Goal: Transaction & Acquisition: Purchase product/service

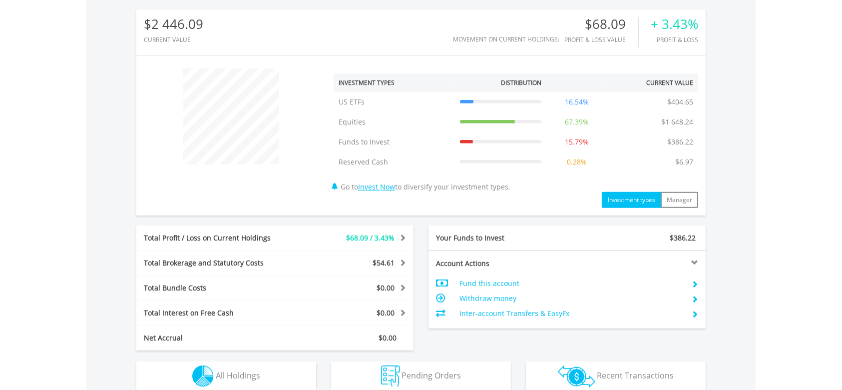
scroll to position [400, 0]
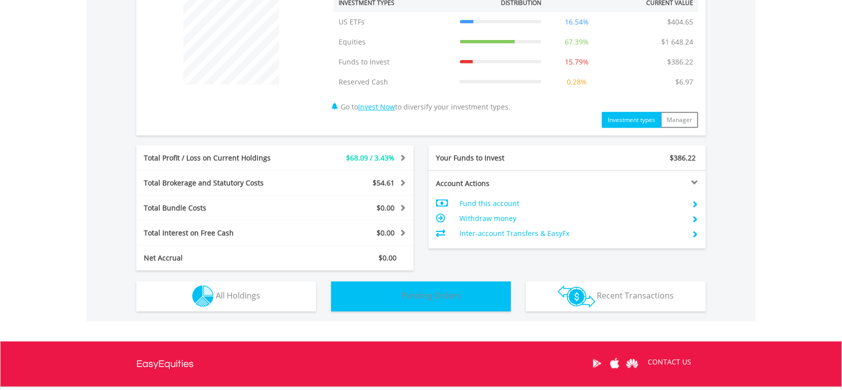
click at [424, 299] on span "Pending Orders" at bounding box center [431, 295] width 59 height 11
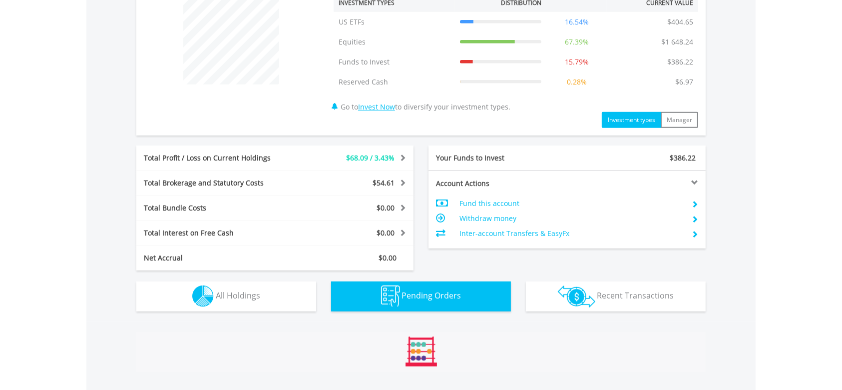
scroll to position [638, 0]
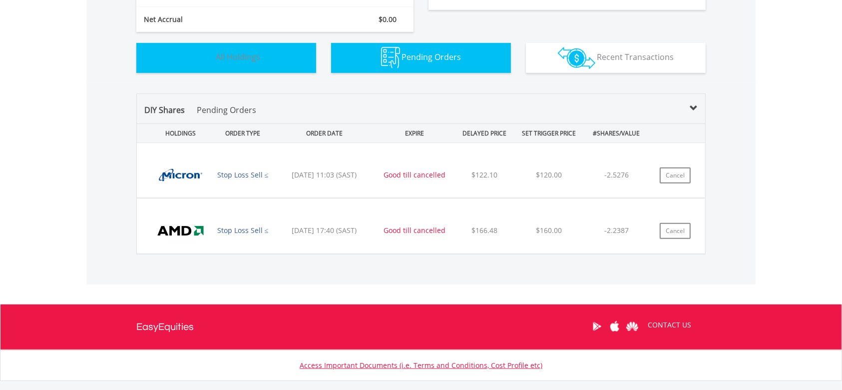
click at [278, 65] on button "Holdings All Holdings" at bounding box center [226, 58] width 180 height 30
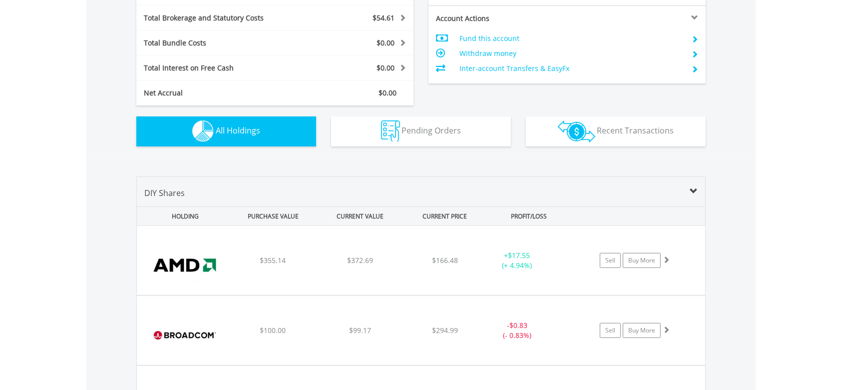
scroll to position [740, 0]
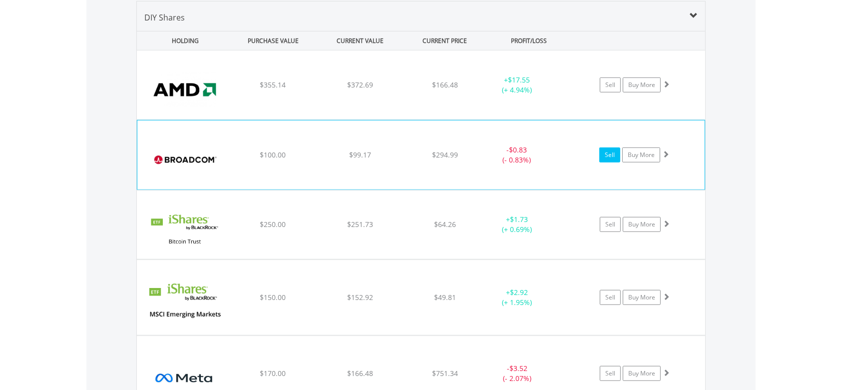
click at [612, 159] on link "Sell" at bounding box center [609, 154] width 21 height 15
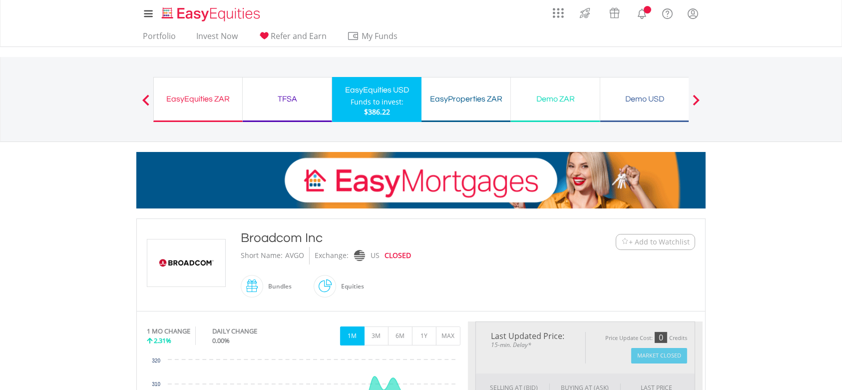
type input "*****"
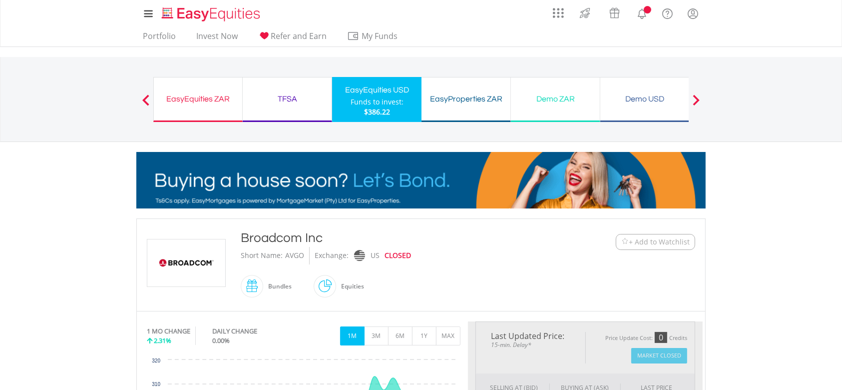
type input "******"
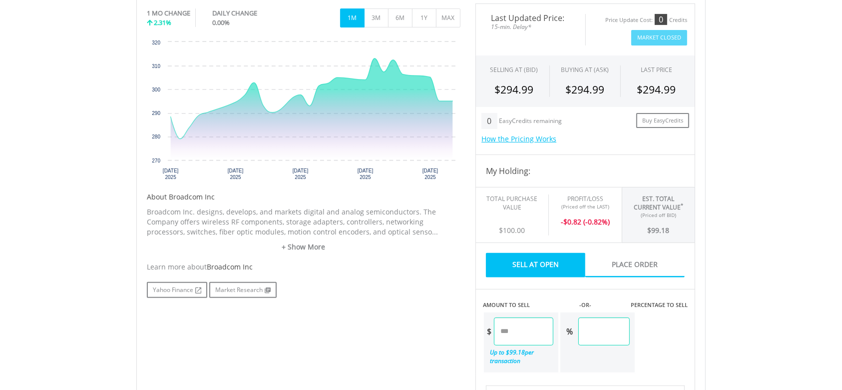
scroll to position [400, 0]
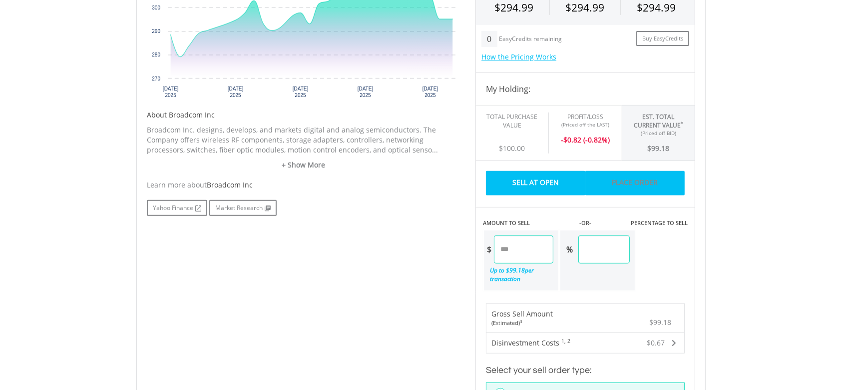
click at [628, 179] on link "Place Order" at bounding box center [634, 183] width 99 height 24
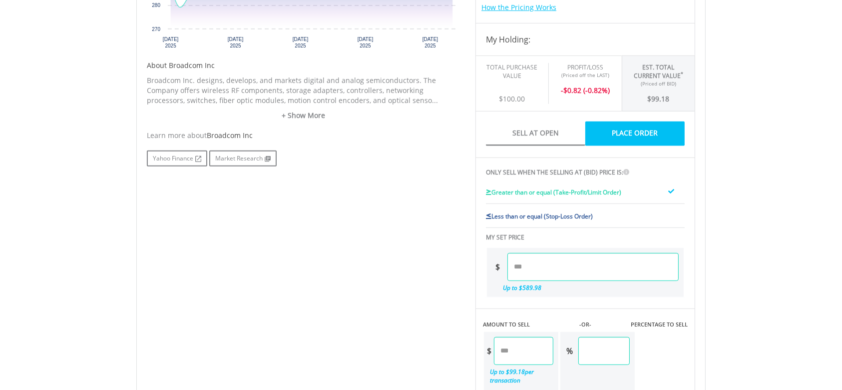
scroll to position [599, 0]
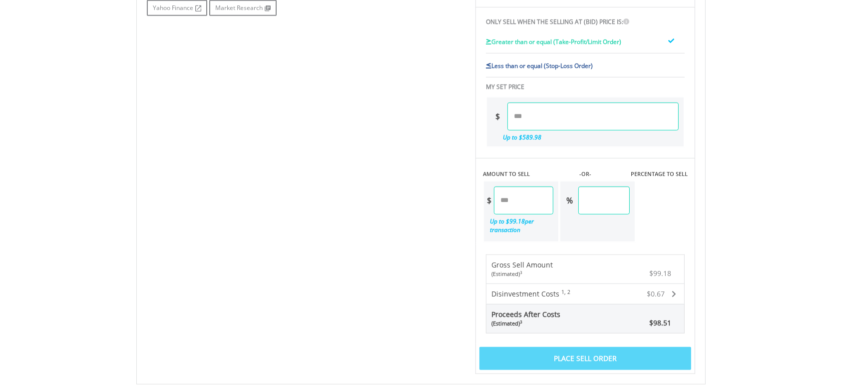
click at [559, 68] on label "Less than or equal (Stop-Loss Order)" at bounding box center [539, 65] width 107 height 11
click at [535, 120] on input "number" at bounding box center [592, 116] width 171 height 28
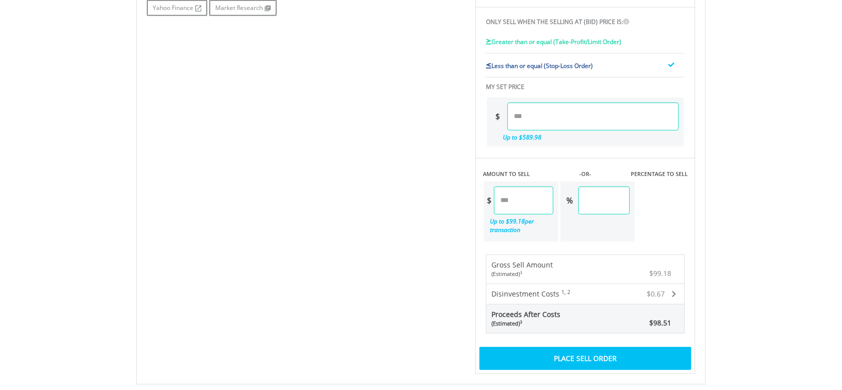
type input "******"
click at [679, 202] on div "Last Updated Price: 15-min. Delay* Price Update Cost: 0 Credits Market Closed S…" at bounding box center [585, 48] width 235 height 652
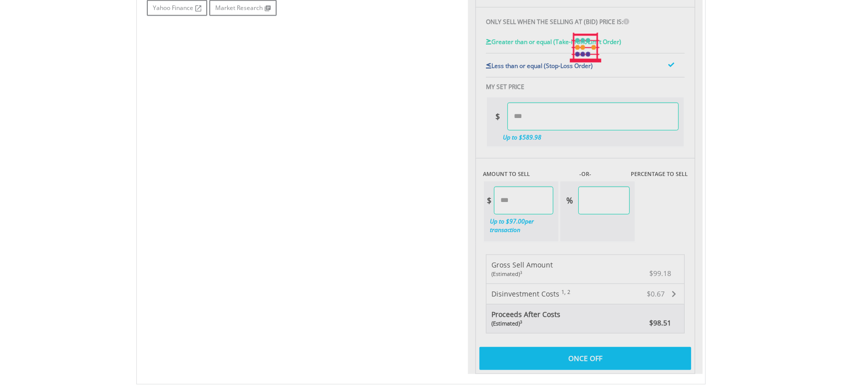
type input "*****"
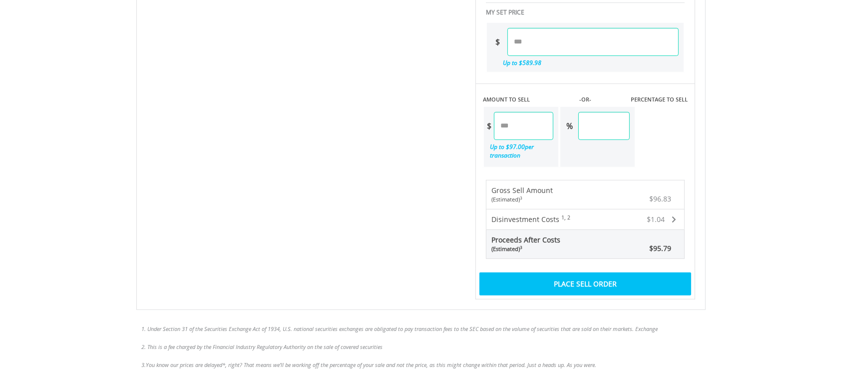
scroll to position [732, 0]
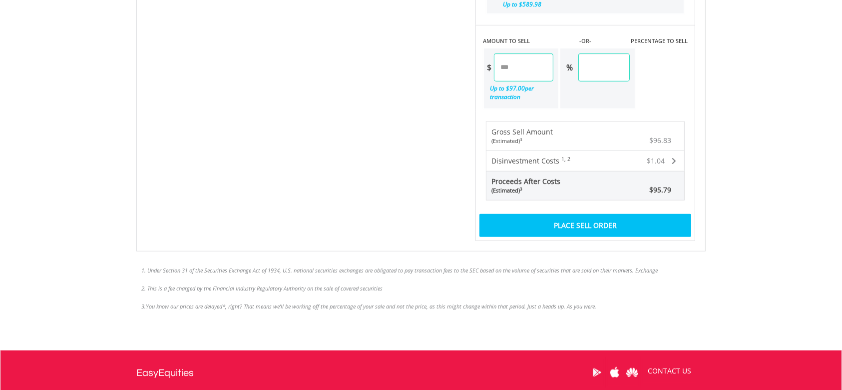
click at [620, 224] on div "Place Sell Order" at bounding box center [586, 225] width 212 height 23
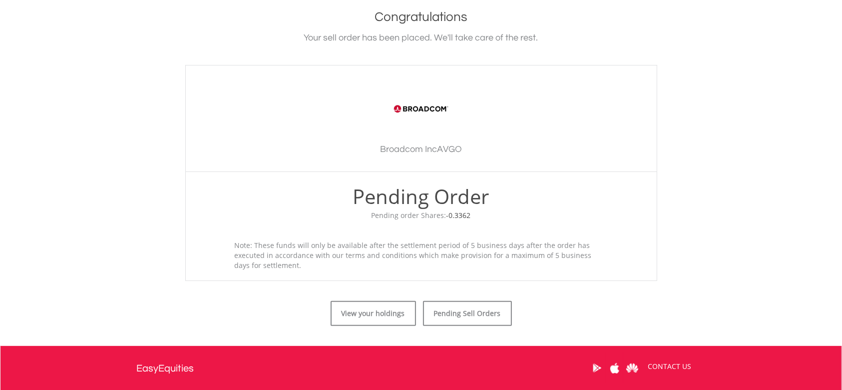
scroll to position [266, 0]
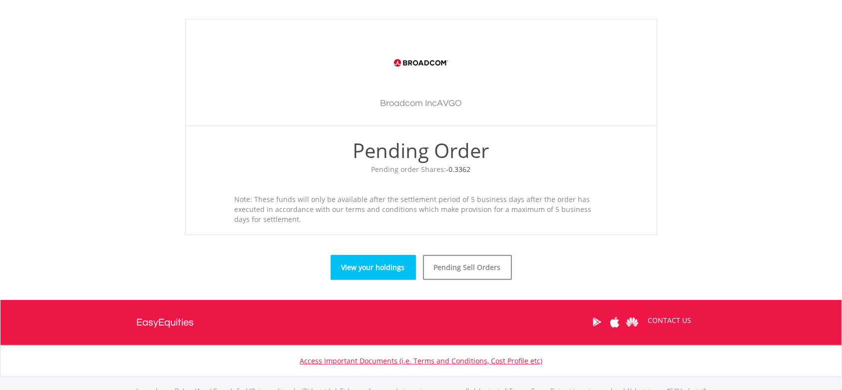
click at [388, 270] on link "View your holdings" at bounding box center [373, 267] width 85 height 25
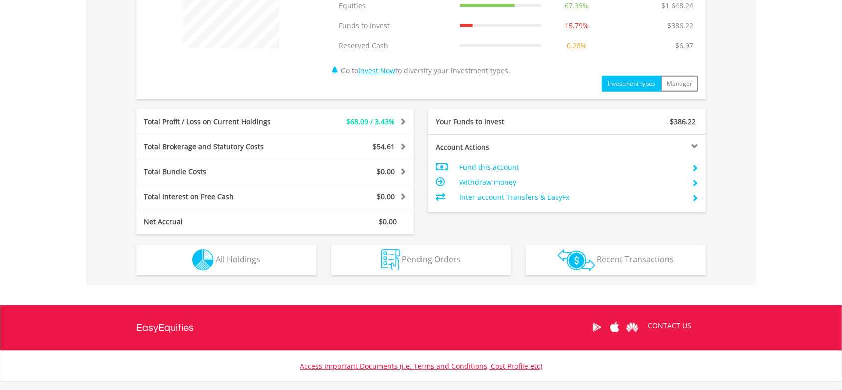
scroll to position [466, 0]
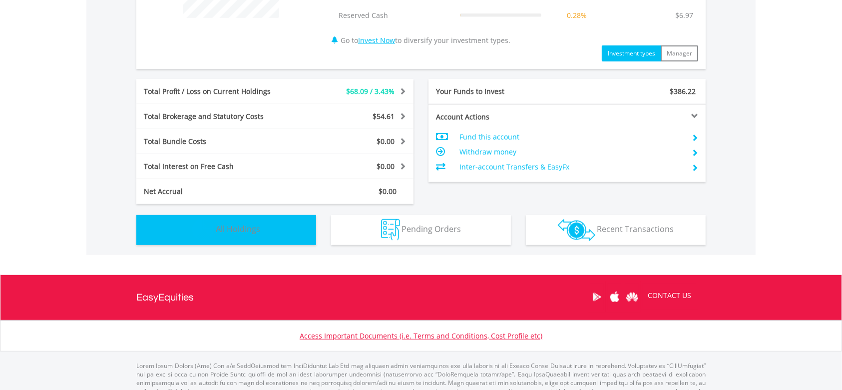
click at [267, 238] on button "Holdings All Holdings" at bounding box center [226, 230] width 180 height 30
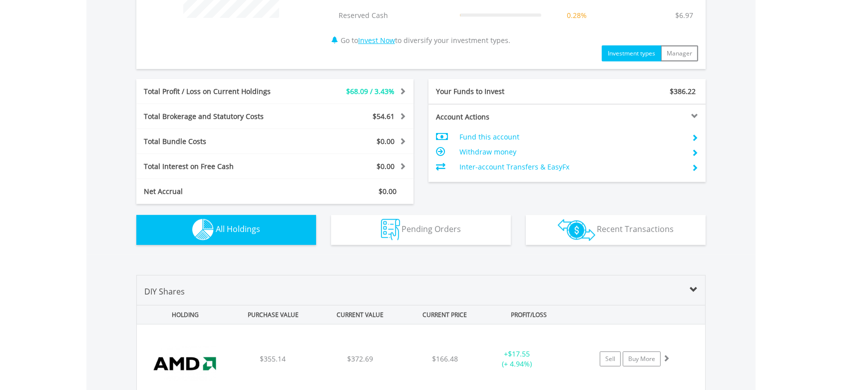
scroll to position [740, 0]
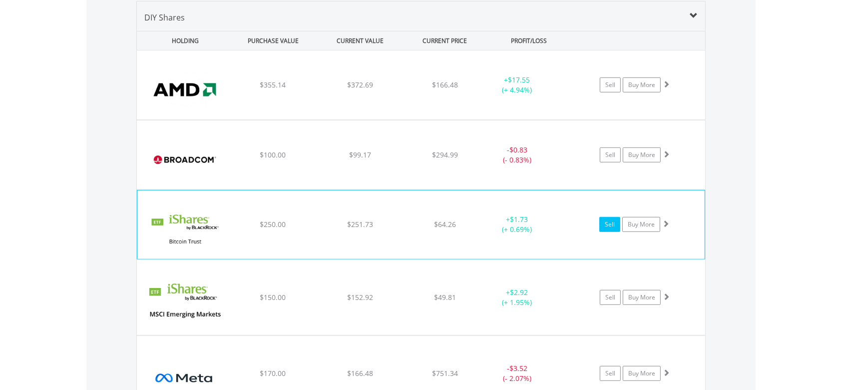
click at [604, 227] on link "Sell" at bounding box center [609, 224] width 21 height 15
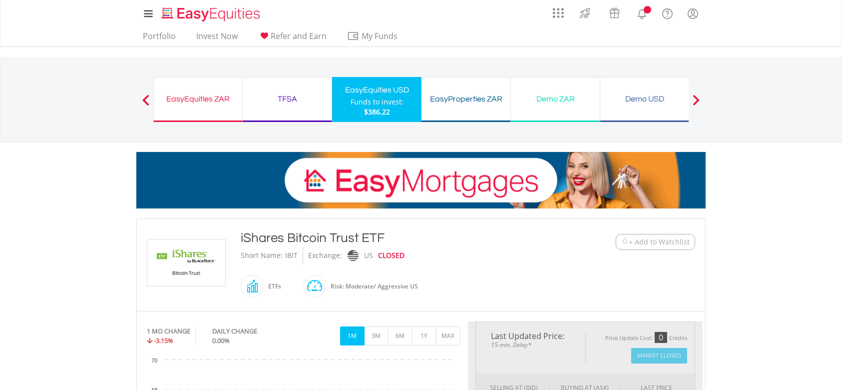
type input "******"
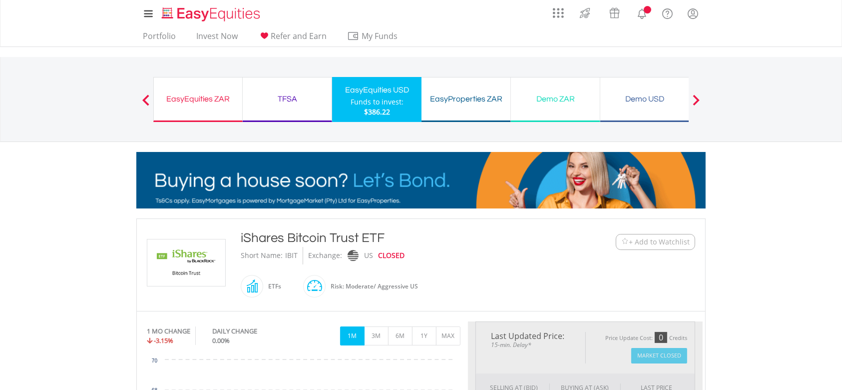
type input "******"
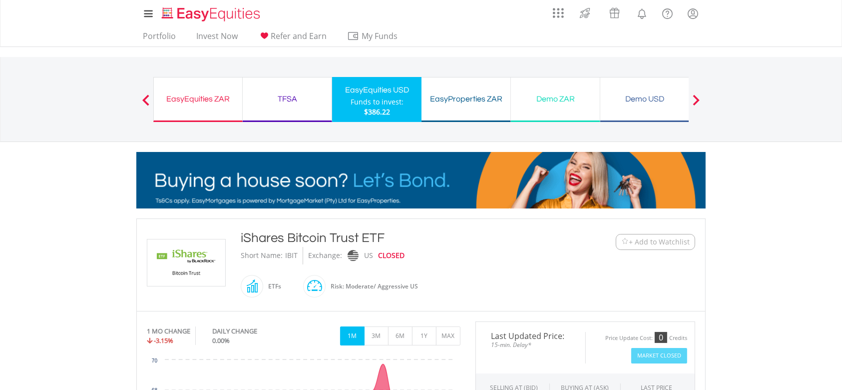
click at [144, 103] on button "Previous" at bounding box center [146, 104] width 20 height 10
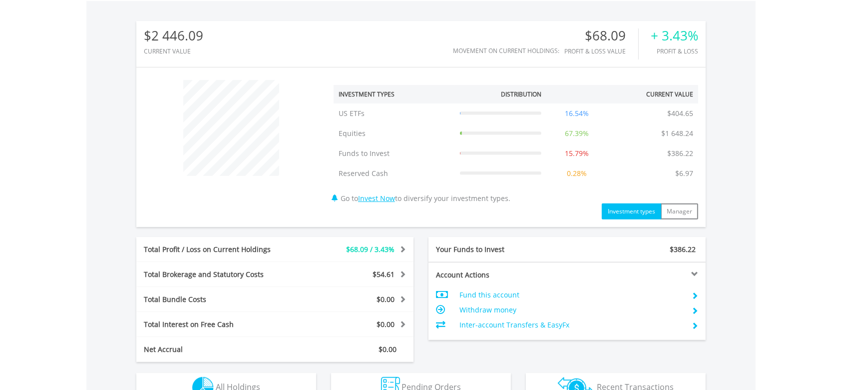
scroll to position [96, 189]
drag, startPoint x: 224, startPoint y: 206, endPoint x: 227, endPoint y: 202, distance: 5.4
click at [227, 202] on div "﻿ Investment Types Distribution Current Value Show All US ETFs US ETFs $404.65 …" at bounding box center [420, 147] width 569 height 144
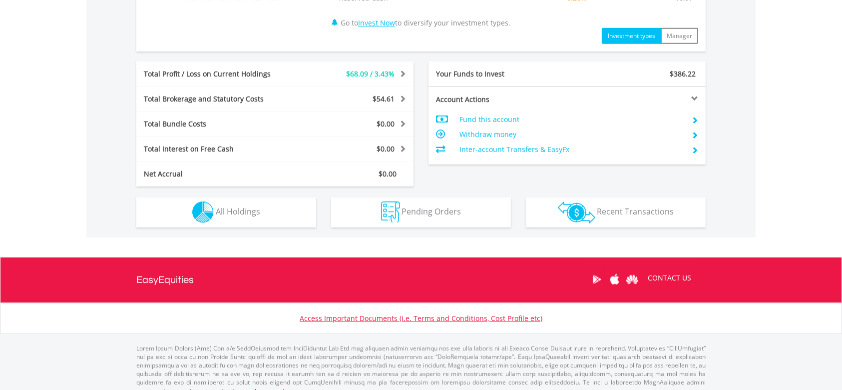
scroll to position [494, 0]
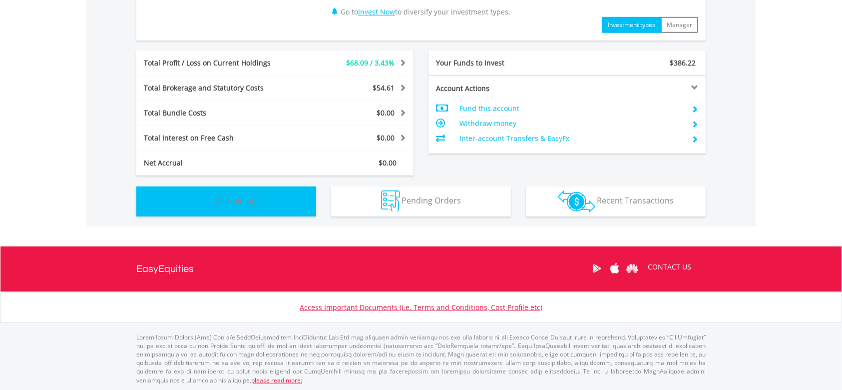
click at [221, 197] on span "All Holdings" at bounding box center [238, 200] width 44 height 11
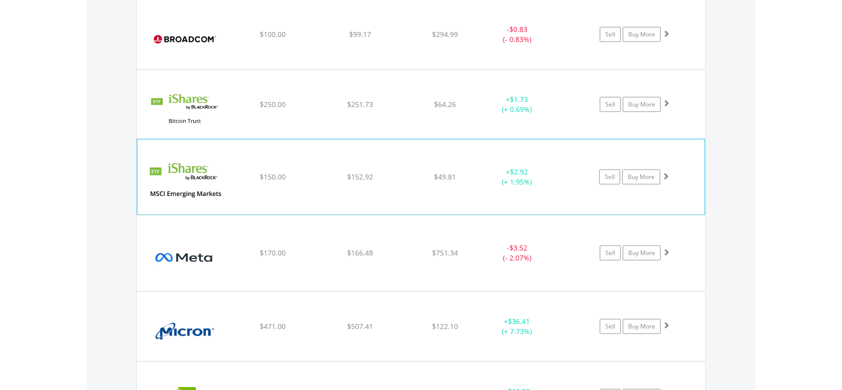
scroll to position [873, 0]
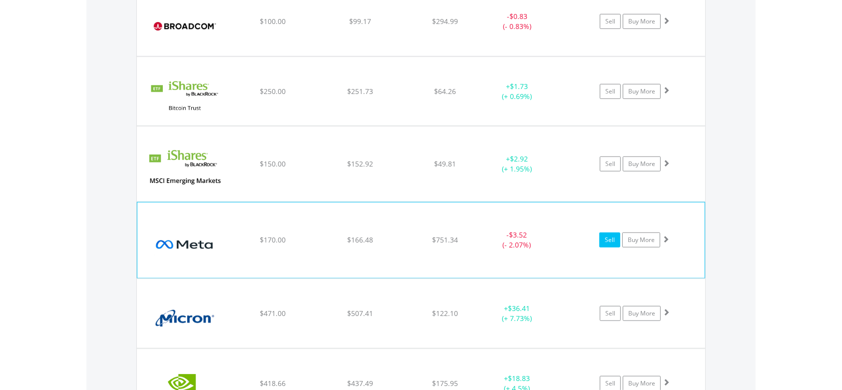
click at [613, 244] on link "Sell" at bounding box center [609, 239] width 21 height 15
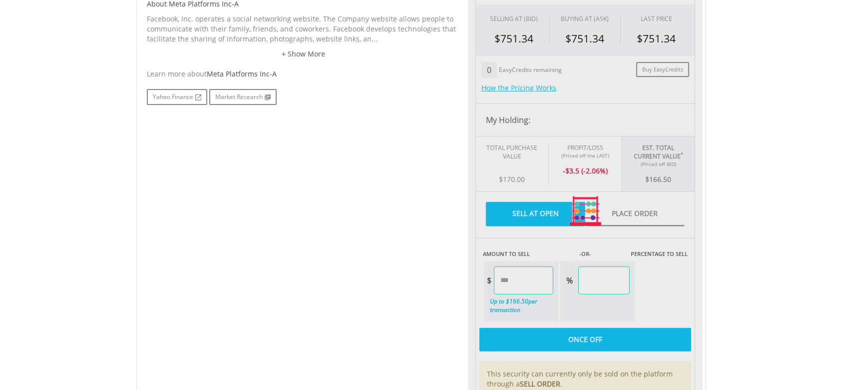
type input "******"
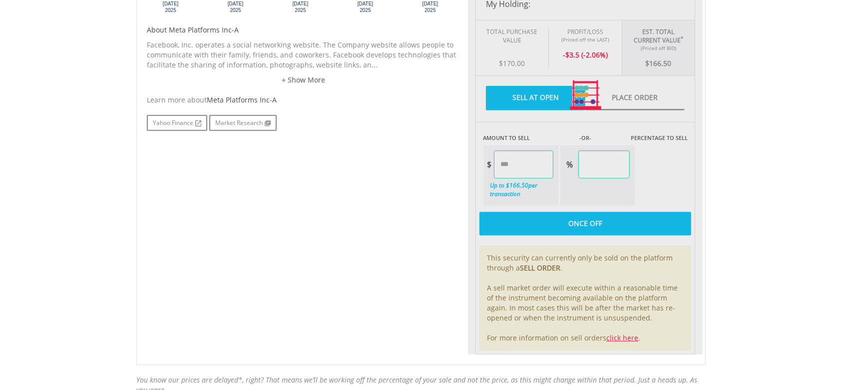
scroll to position [408, 0]
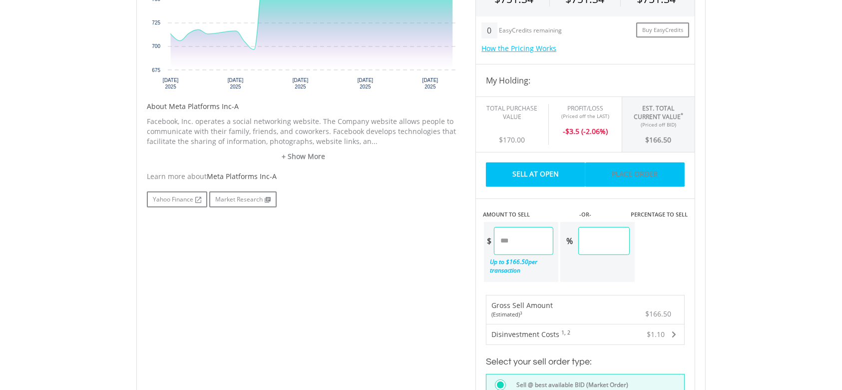
click at [637, 176] on link "Place Order" at bounding box center [634, 174] width 99 height 24
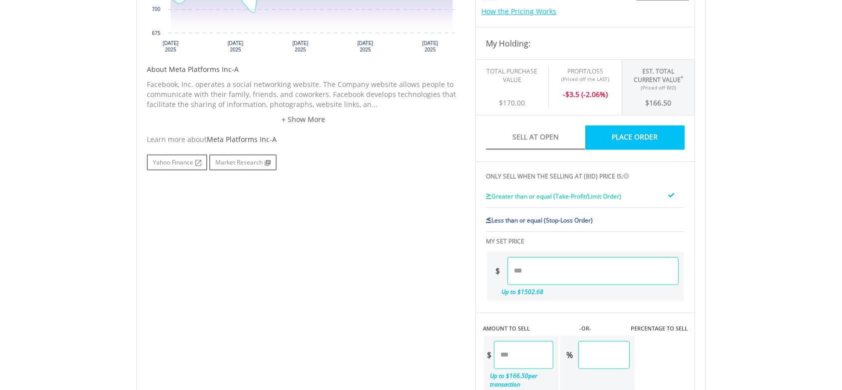
scroll to position [475, 0]
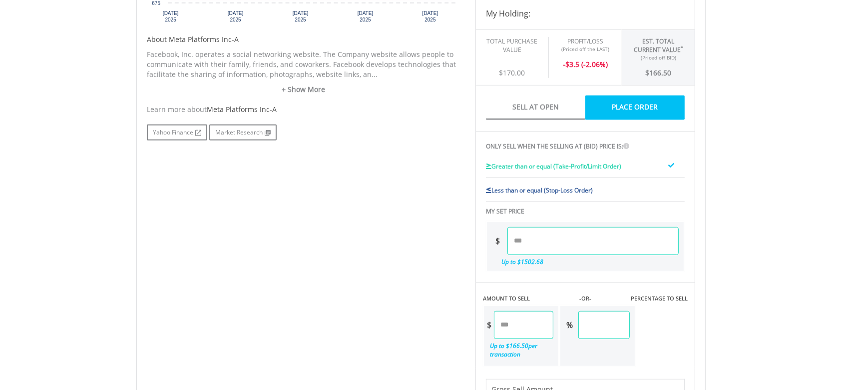
click at [586, 188] on span "Less than or equal (Stop-Loss Order)" at bounding box center [541, 190] width 101 height 8
click at [525, 248] on input "number" at bounding box center [592, 241] width 171 height 28
type input "*"
type input "******"
click at [691, 246] on div "Last Updated Price: 15-min. Delay* Price Update Cost: 0 Credits Market Closed S…" at bounding box center [585, 172] width 235 height 652
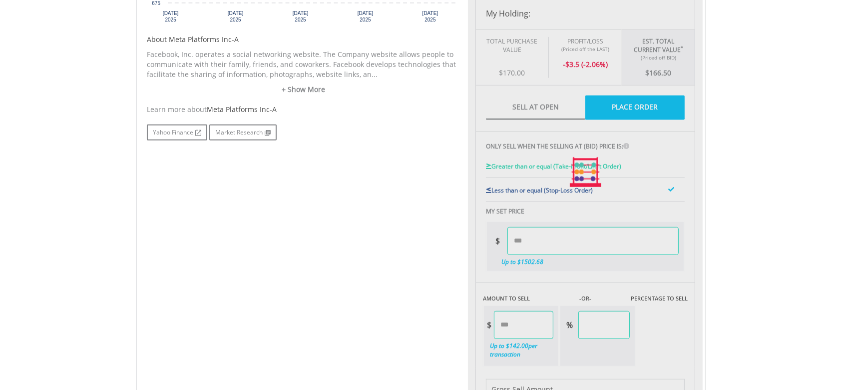
type input "******"
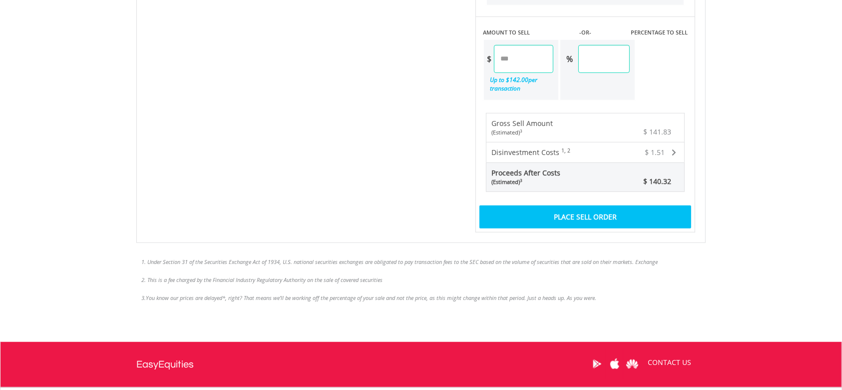
scroll to position [741, 0]
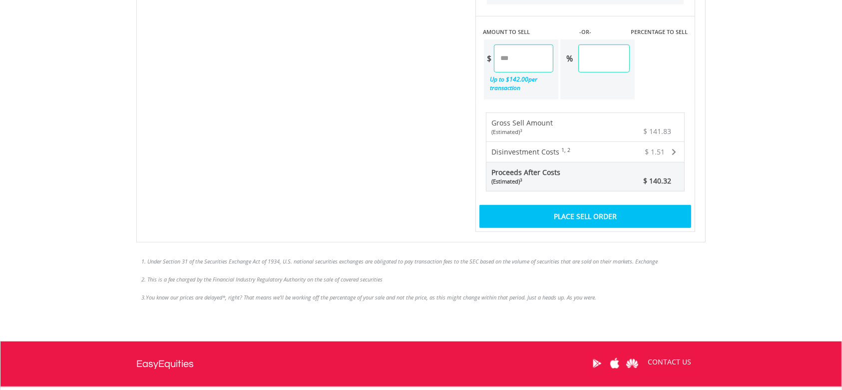
click at [569, 215] on div "Place Sell Order" at bounding box center [586, 216] width 212 height 23
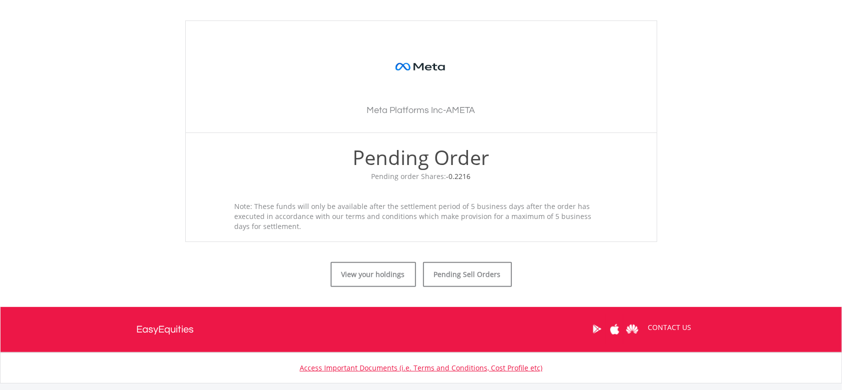
scroll to position [325, 0]
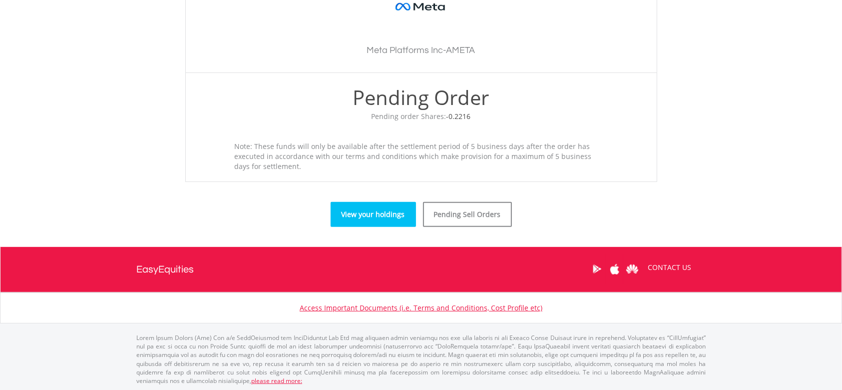
click at [383, 216] on link "View your holdings" at bounding box center [373, 214] width 85 height 25
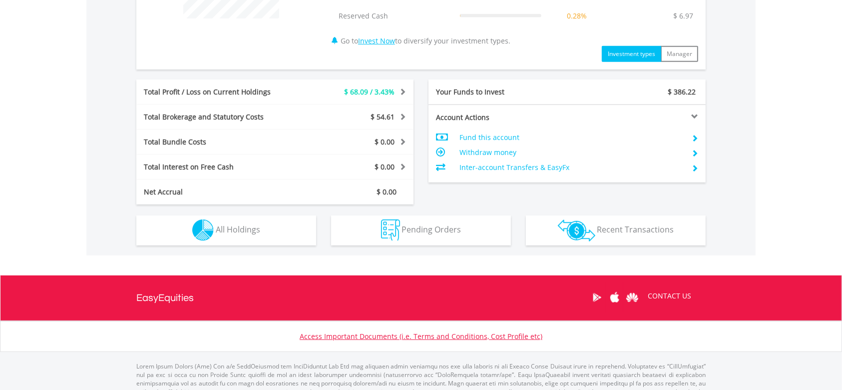
scroll to position [466, 0]
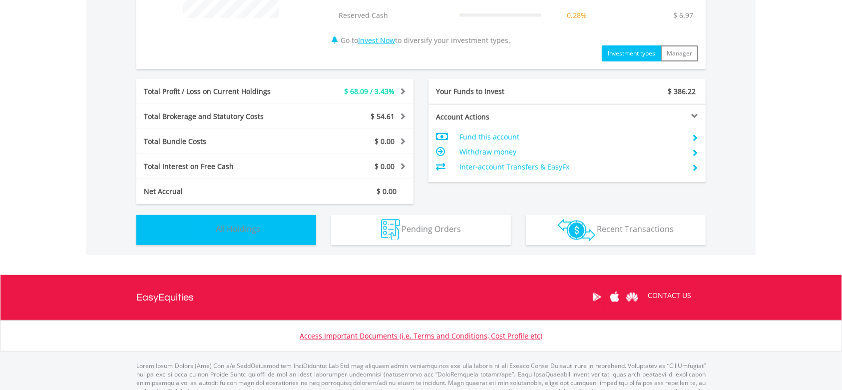
click at [277, 232] on button "Holdings All Holdings" at bounding box center [226, 230] width 180 height 30
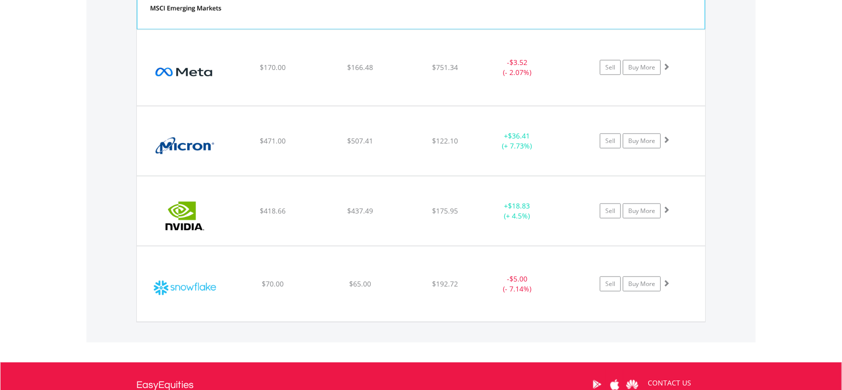
scroll to position [1073, 0]
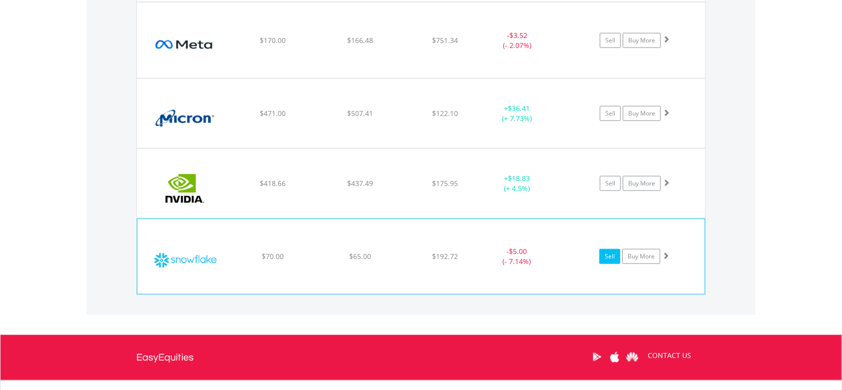
click at [608, 258] on link "Sell" at bounding box center [609, 256] width 21 height 15
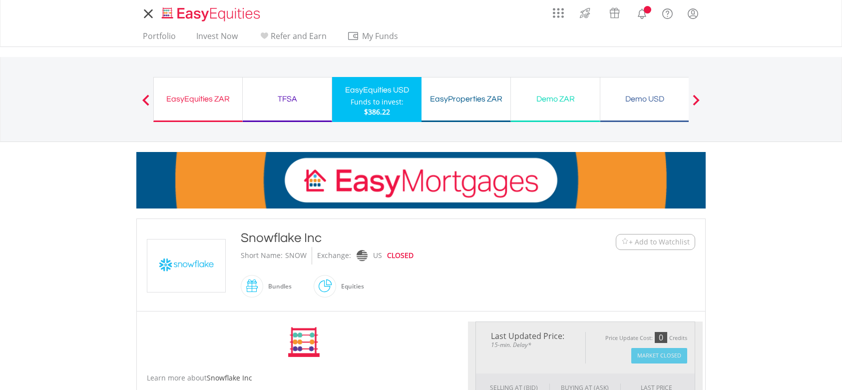
type input "*****"
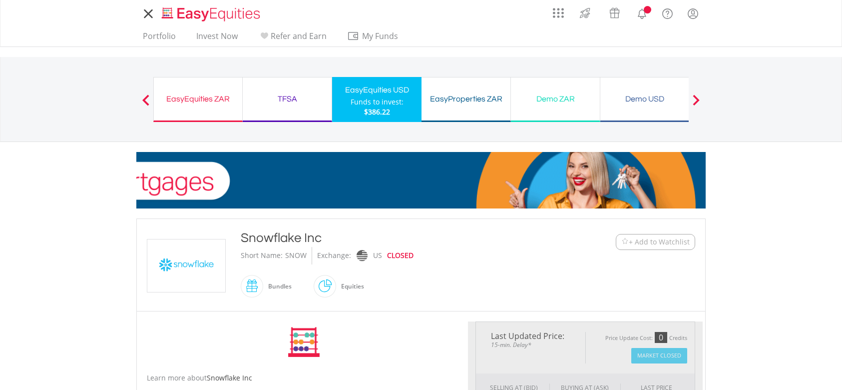
type input "******"
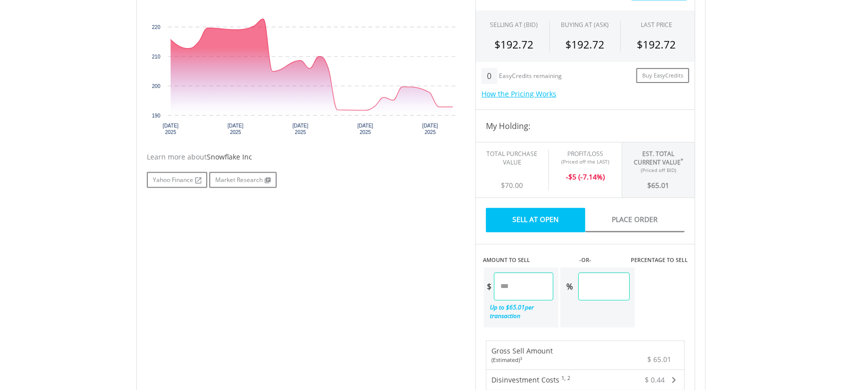
scroll to position [333, 0]
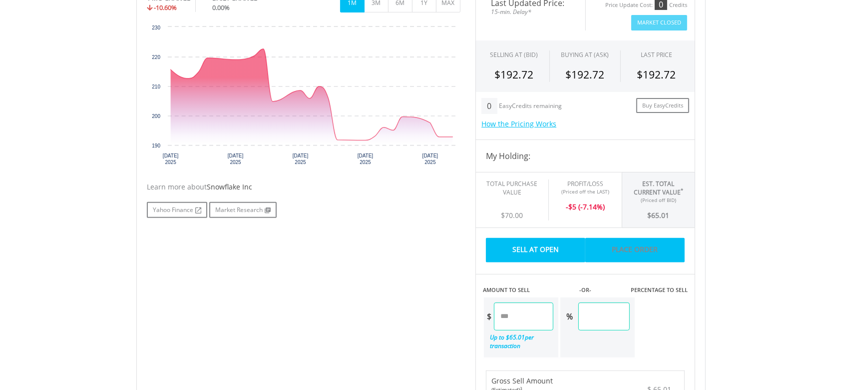
click at [627, 239] on link "Place Order" at bounding box center [634, 250] width 99 height 24
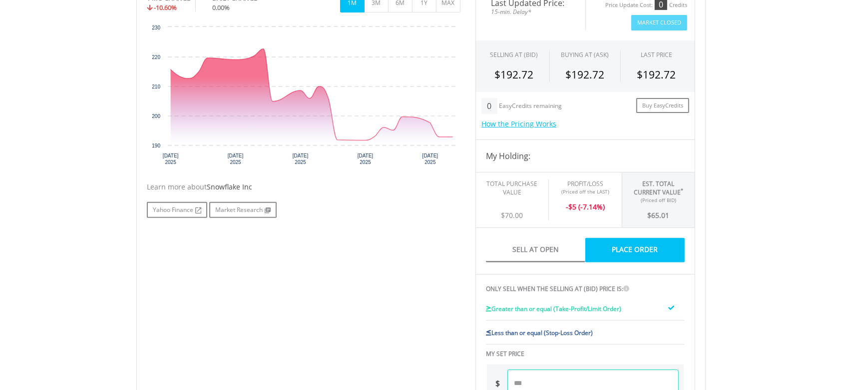
scroll to position [400, 0]
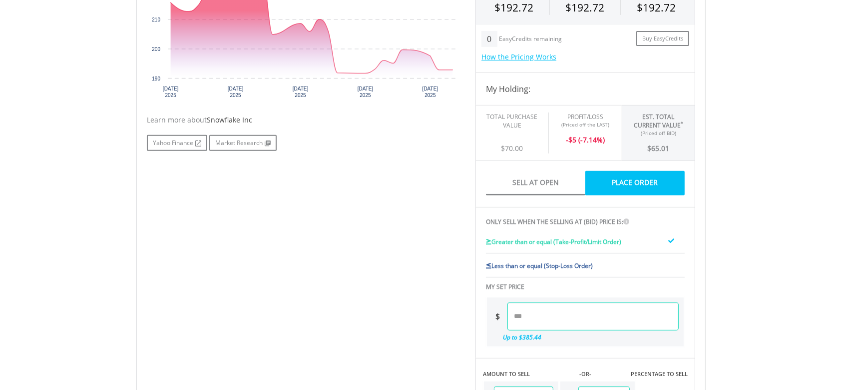
click at [538, 265] on span "Less than or equal (Stop-Loss Order)" at bounding box center [541, 265] width 101 height 8
click at [525, 316] on input "number" at bounding box center [592, 316] width 171 height 28
type input "******"
click at [685, 304] on div "Last Updated Price: 15-min. Delay* Price Update Cost: 0 Credits Market Closed S…" at bounding box center [585, 248] width 235 height 652
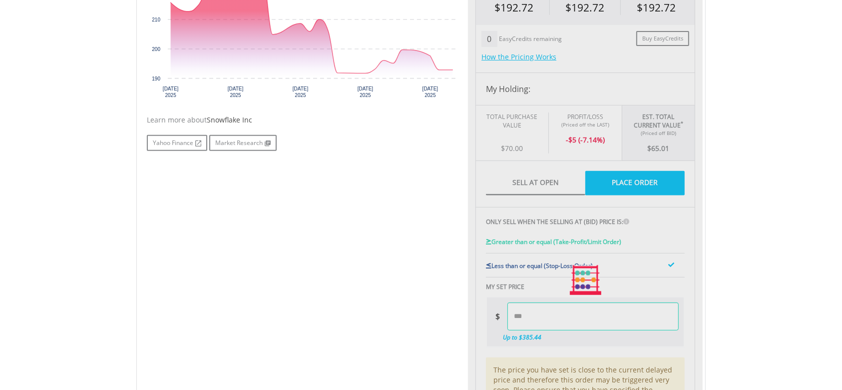
type input "*****"
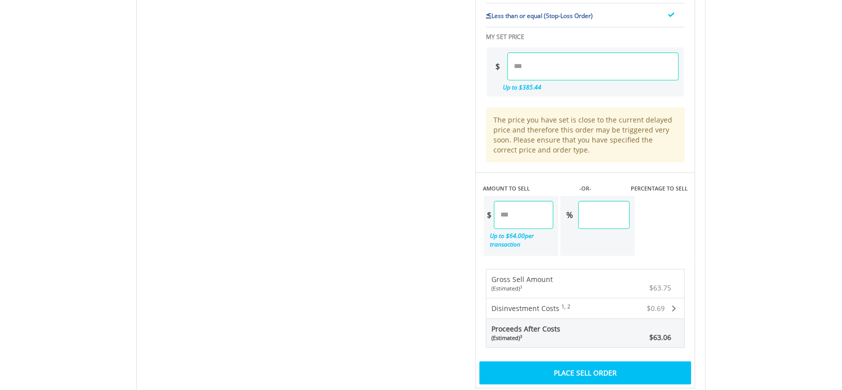
scroll to position [666, 0]
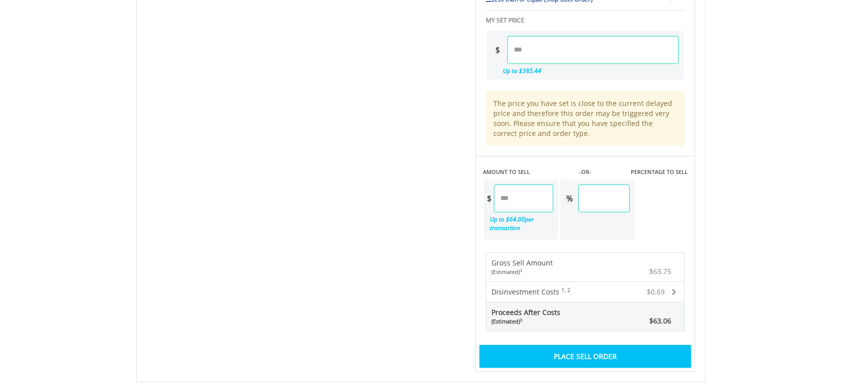
click at [627, 355] on div "Place Sell Order" at bounding box center [586, 356] width 212 height 23
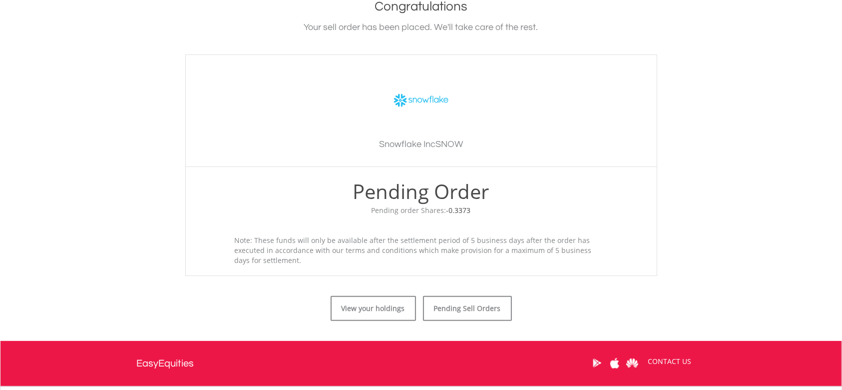
scroll to position [325, 0]
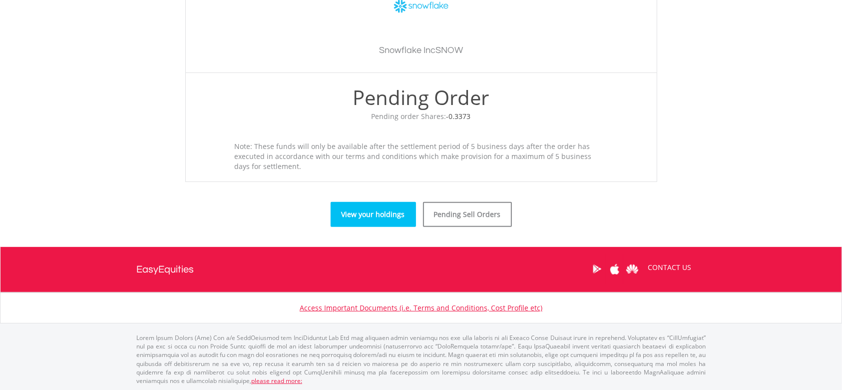
click at [350, 215] on link "View your holdings" at bounding box center [373, 214] width 85 height 25
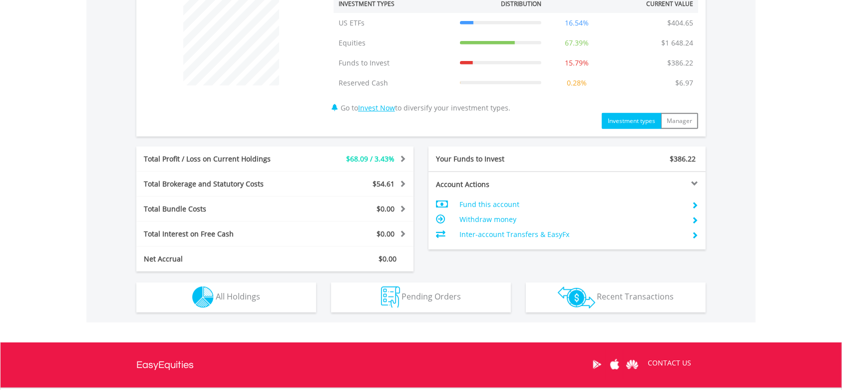
scroll to position [494, 0]
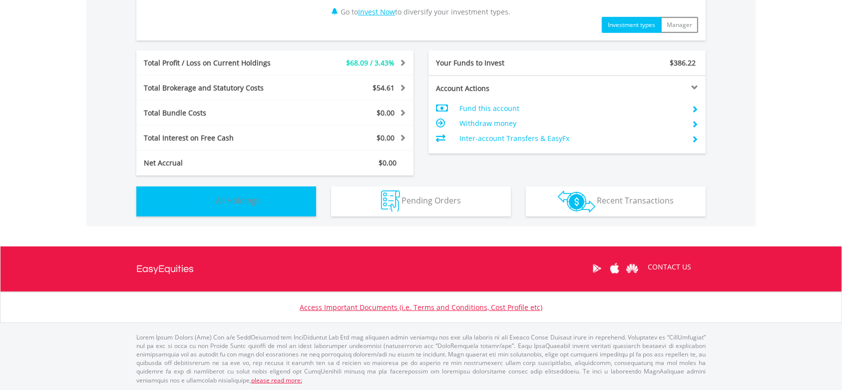
click at [278, 201] on button "Holdings All Holdings" at bounding box center [226, 201] width 180 height 30
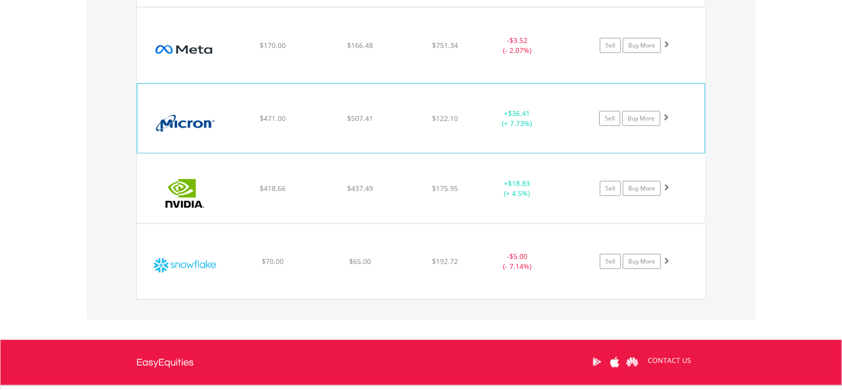
scroll to position [1073, 0]
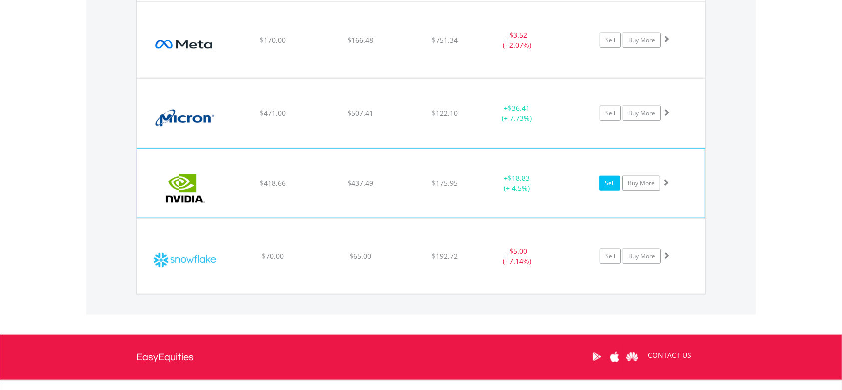
click at [606, 181] on link "Sell" at bounding box center [609, 183] width 21 height 15
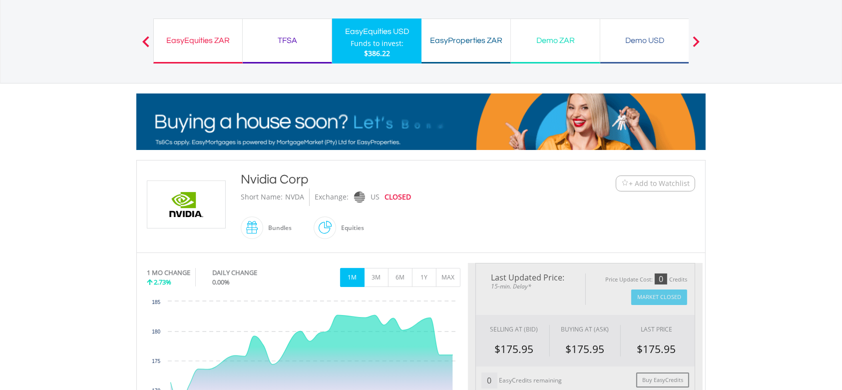
type input "******"
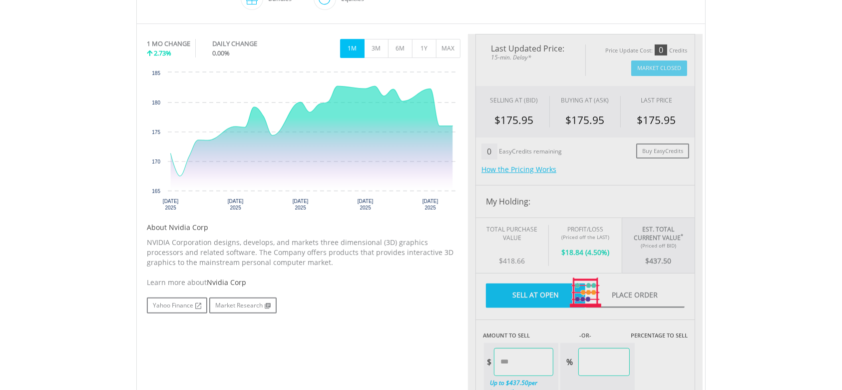
scroll to position [333, 0]
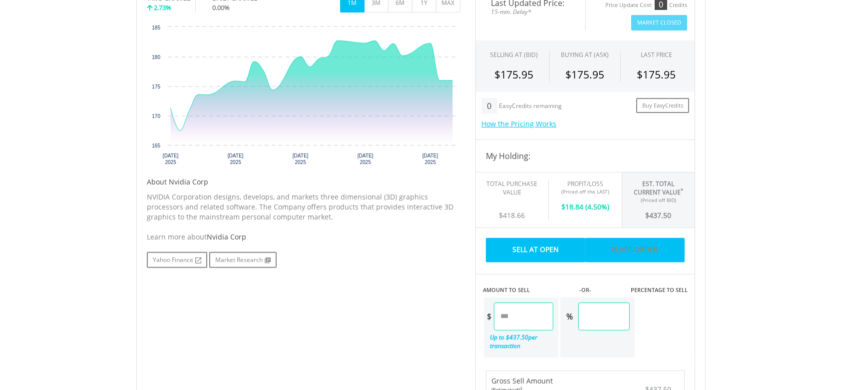
click at [639, 247] on link "Place Order" at bounding box center [634, 250] width 99 height 24
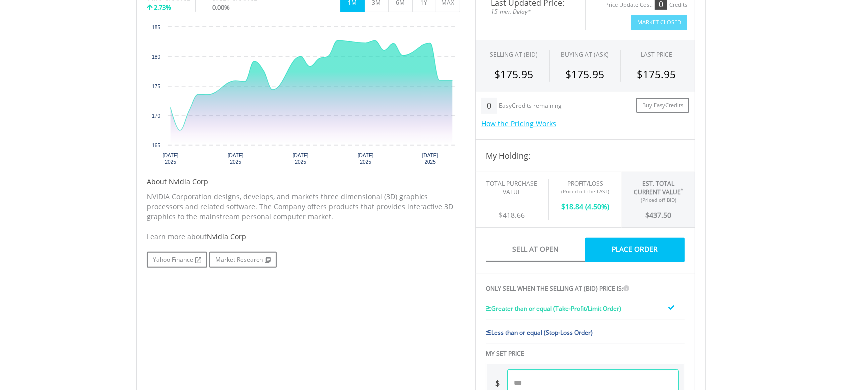
click at [592, 333] on span "Less than or equal (Stop-Loss Order)" at bounding box center [541, 332] width 101 height 8
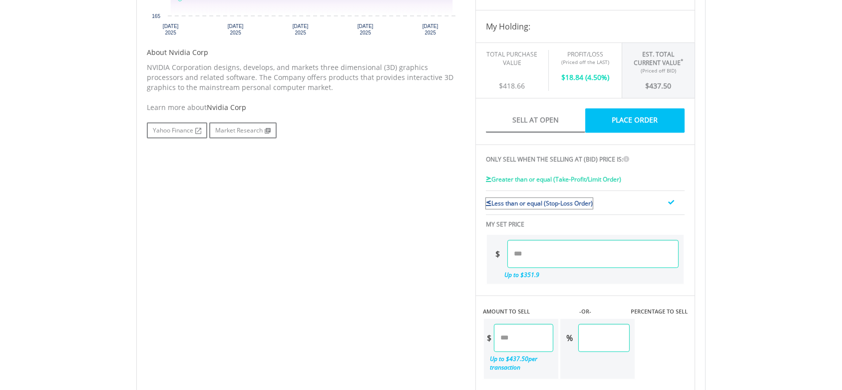
scroll to position [466, 0]
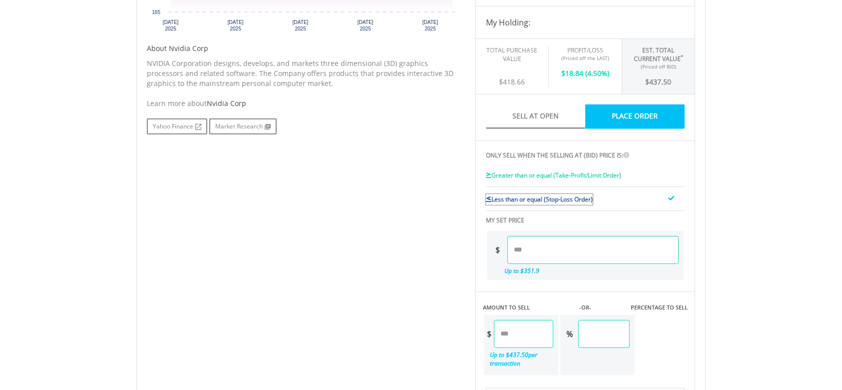
click at [526, 251] on input "number" at bounding box center [592, 250] width 171 height 28
type input "******"
click at [687, 266] on div "Last Updated Price: 15-min. Delay* Price Update Cost: 0 Credits Market Closed S…" at bounding box center [585, 181] width 235 height 652
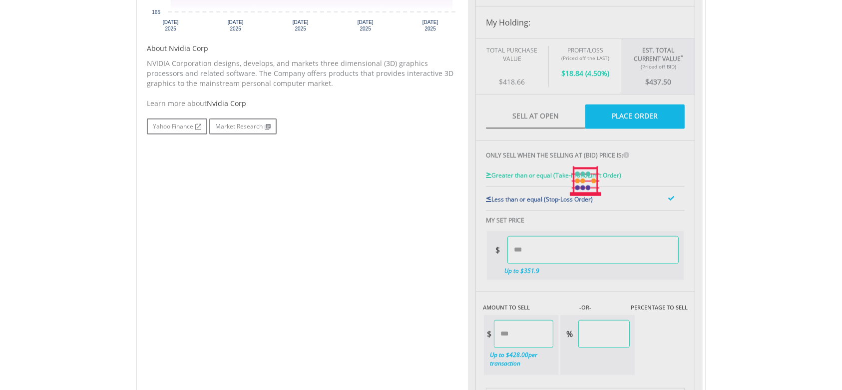
type input "******"
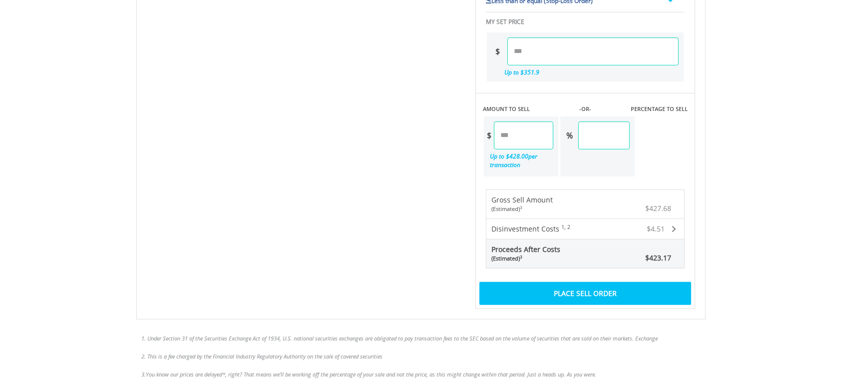
scroll to position [666, 0]
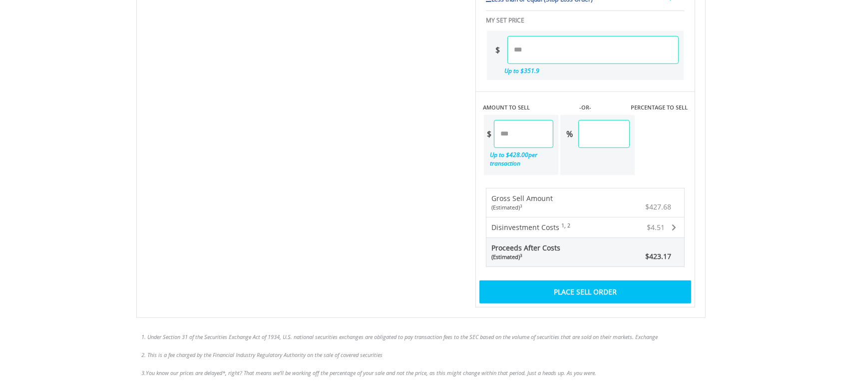
click at [636, 291] on div "Place Sell Order" at bounding box center [586, 291] width 212 height 23
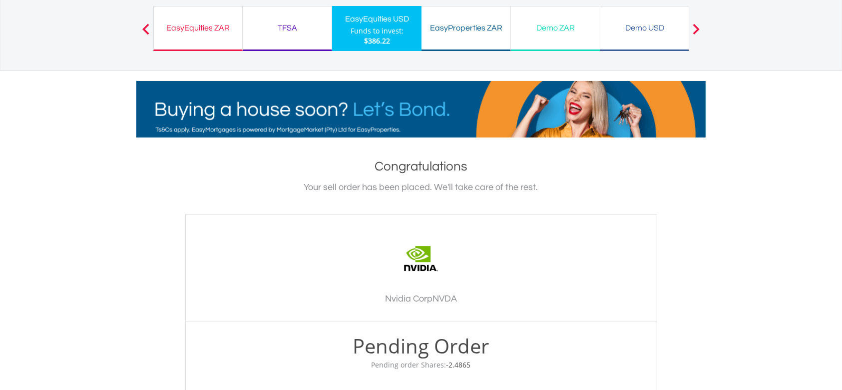
scroll to position [266, 0]
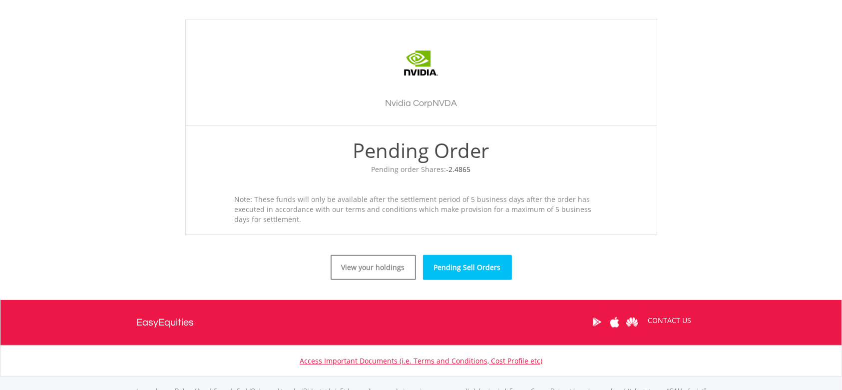
click at [446, 270] on link "Pending Sell Orders" at bounding box center [467, 267] width 89 height 25
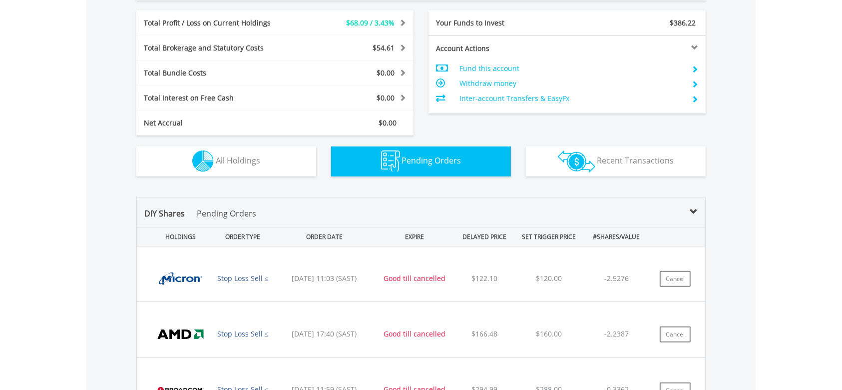
scroll to position [531, 0]
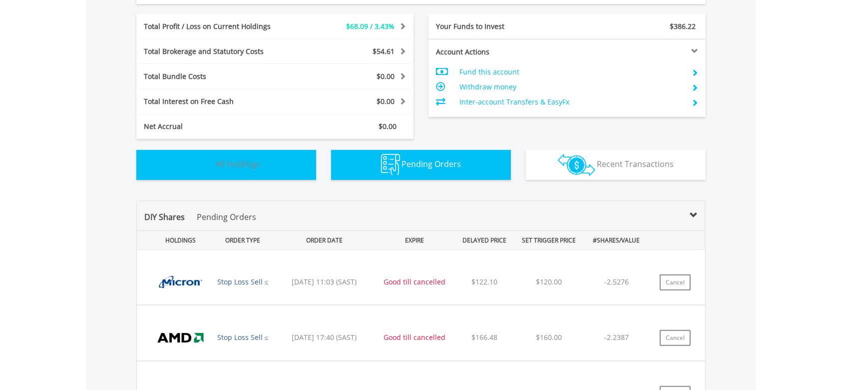
click at [195, 175] on button "Holdings All Holdings" at bounding box center [226, 165] width 180 height 30
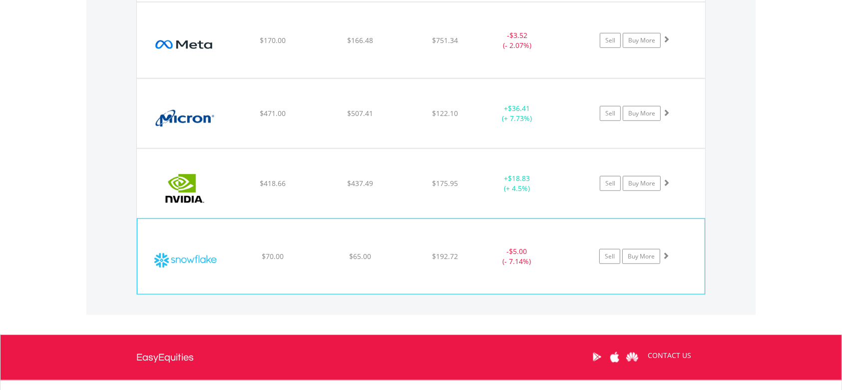
scroll to position [940, 0]
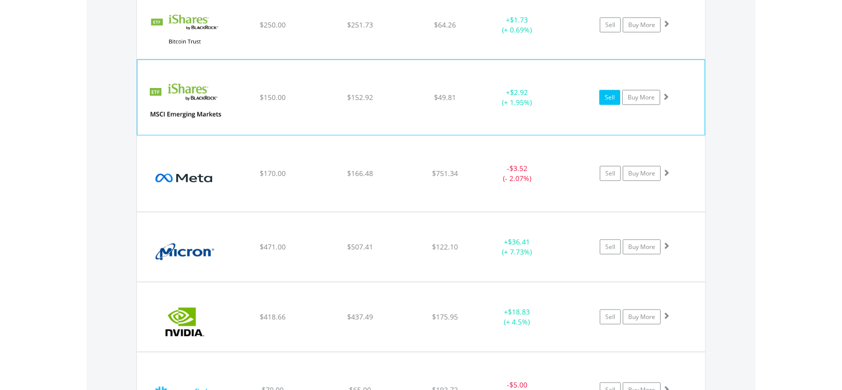
click at [611, 97] on link "Sell" at bounding box center [609, 97] width 21 height 15
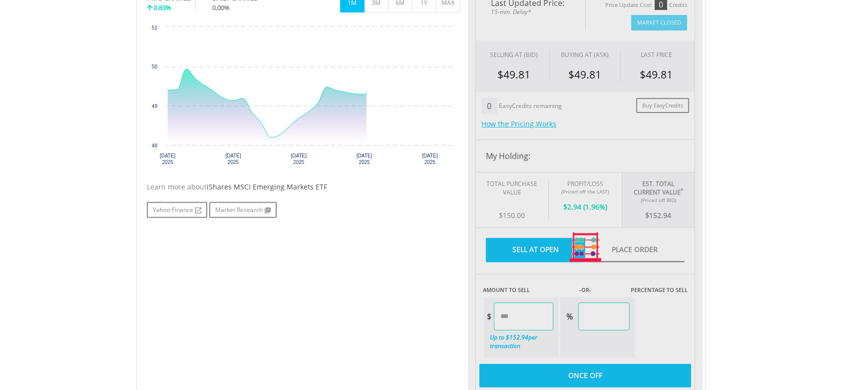
type input "******"
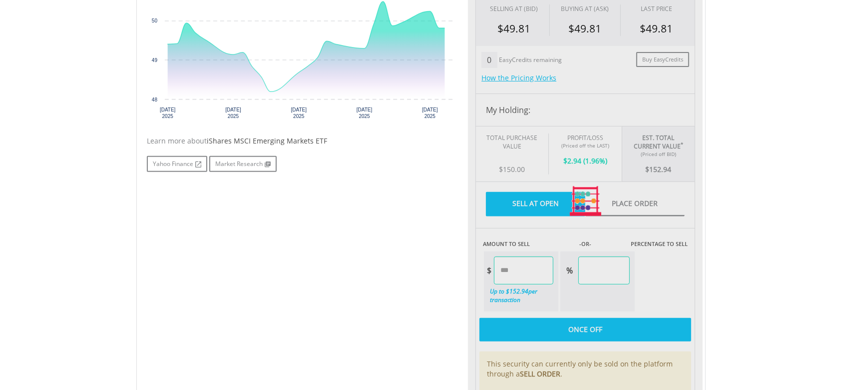
scroll to position [400, 0]
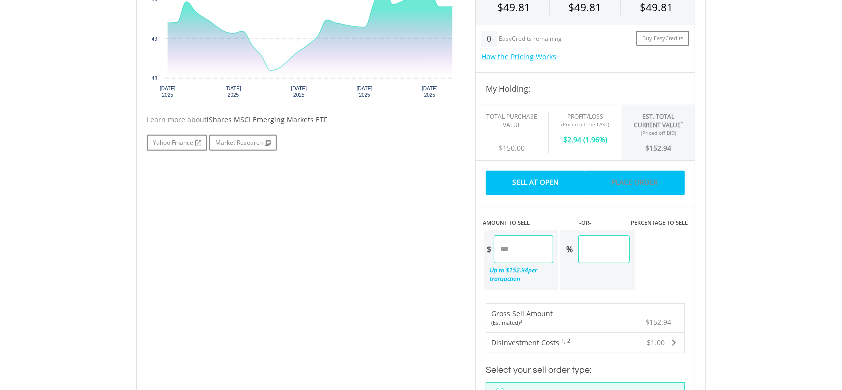
click at [639, 183] on link "Place Order" at bounding box center [634, 183] width 99 height 24
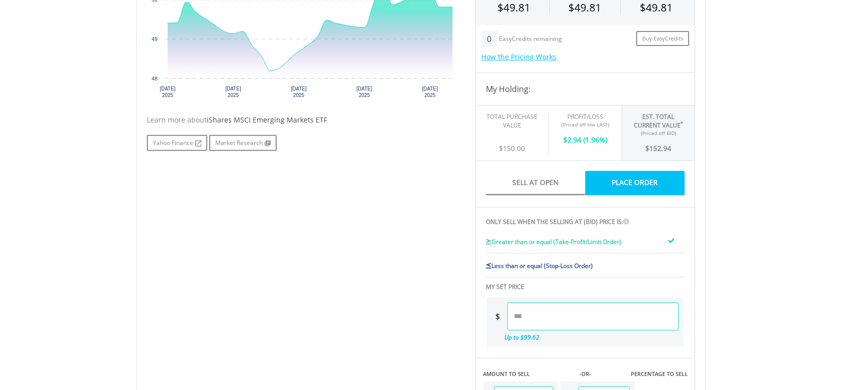
click at [540, 313] on input "number" at bounding box center [592, 316] width 171 height 28
type input "*****"
click at [724, 299] on body "My Investments Invest Now New Listings Sell My Recurring Investments Pending Or…" at bounding box center [421, 217] width 842 height 1235
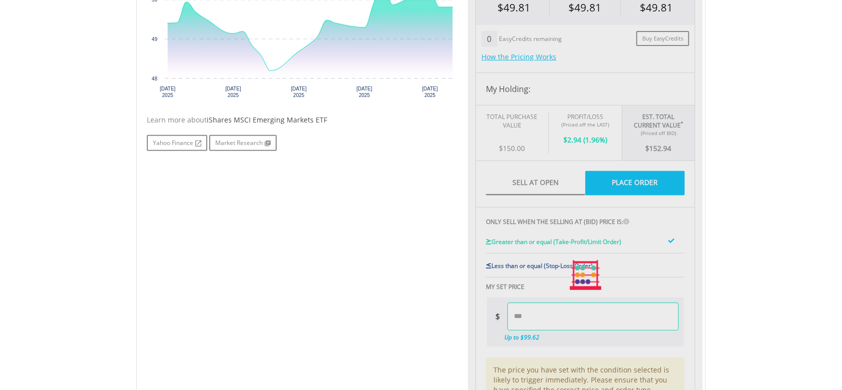
type input "******"
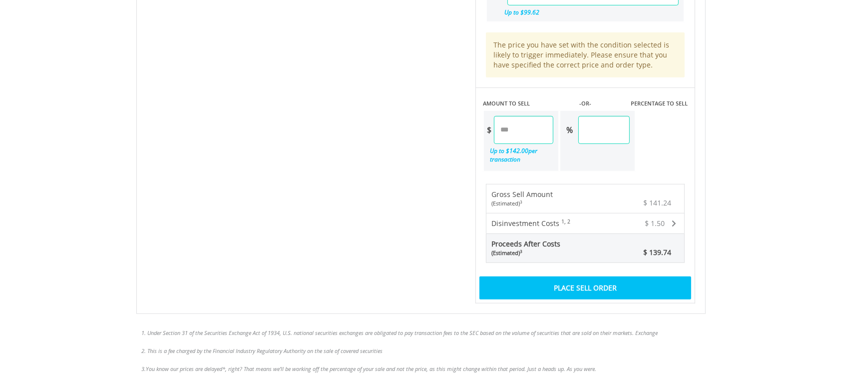
scroll to position [732, 0]
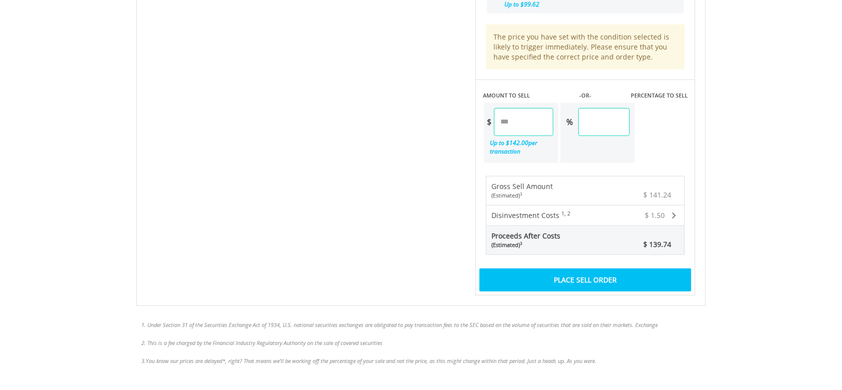
click at [553, 278] on div "Place Sell Order" at bounding box center [586, 279] width 212 height 23
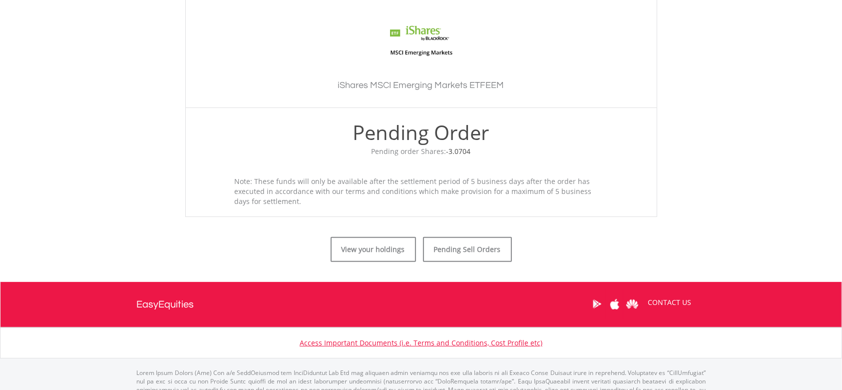
scroll to position [297, 0]
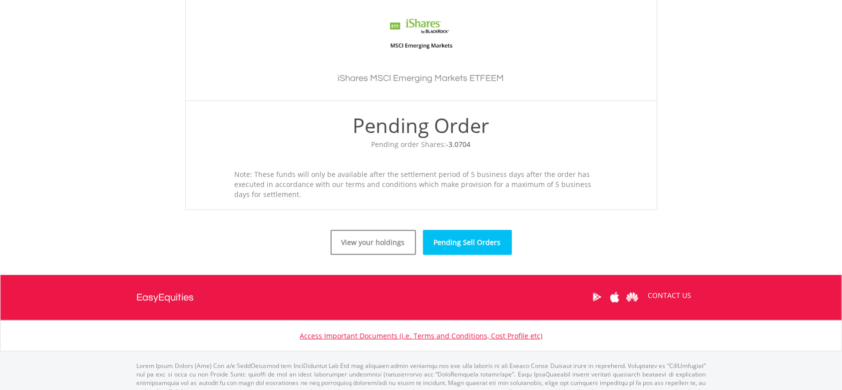
click at [456, 245] on link "Pending Sell Orders" at bounding box center [467, 242] width 89 height 25
